Goal: Transaction & Acquisition: Purchase product/service

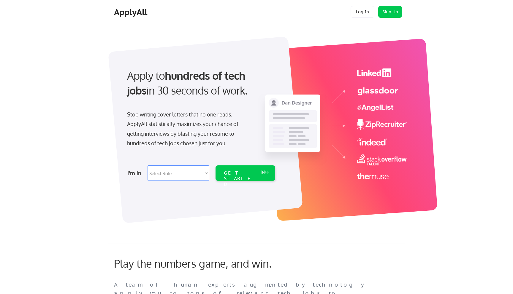
click at [184, 173] on select "Select Role Software Engineering Product Management Customer Success Sales UI/U…" at bounding box center [179, 173] width 62 height 15
select select ""engineering""
click at [148, 166] on select "Select Role Software Engineering Product Management Customer Success Sales UI/U…" at bounding box center [179, 173] width 62 height 15
select select ""engineering""
click at [247, 169] on div "GET STARTED" at bounding box center [240, 173] width 38 height 15
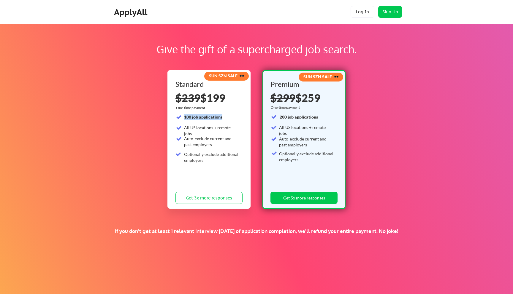
drag, startPoint x: 184, startPoint y: 118, endPoint x: 228, endPoint y: 116, distance: 44.3
click at [228, 116] on div "100 job applications" at bounding box center [211, 117] width 55 height 6
